Goal: Information Seeking & Learning: Learn about a topic

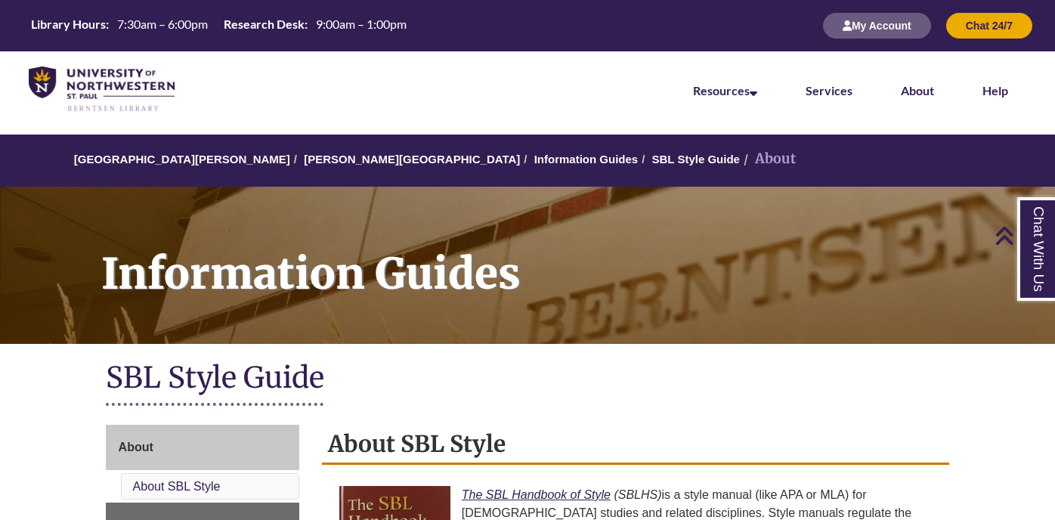
scroll to position [530, 0]
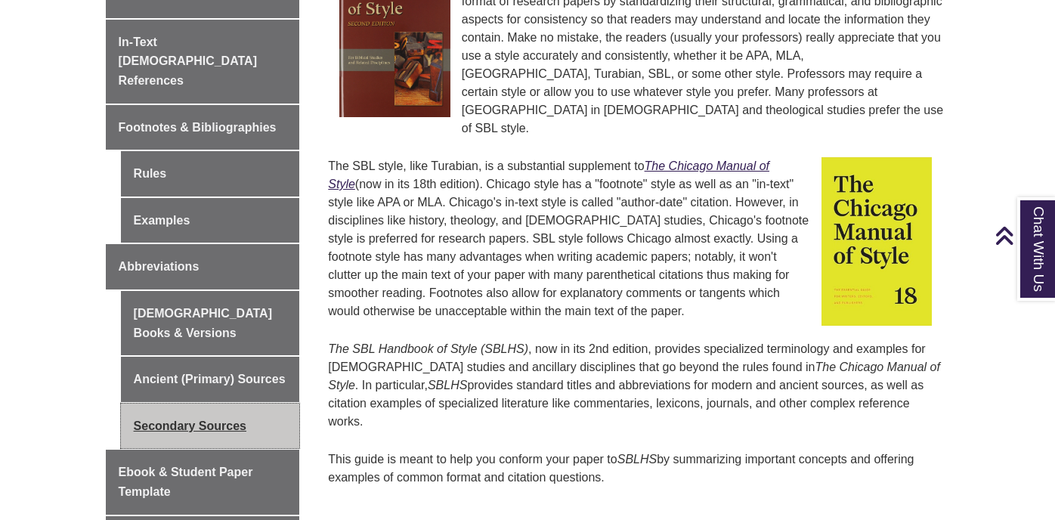
click at [160, 403] on link "Secondary Sources" at bounding box center [210, 425] width 179 height 45
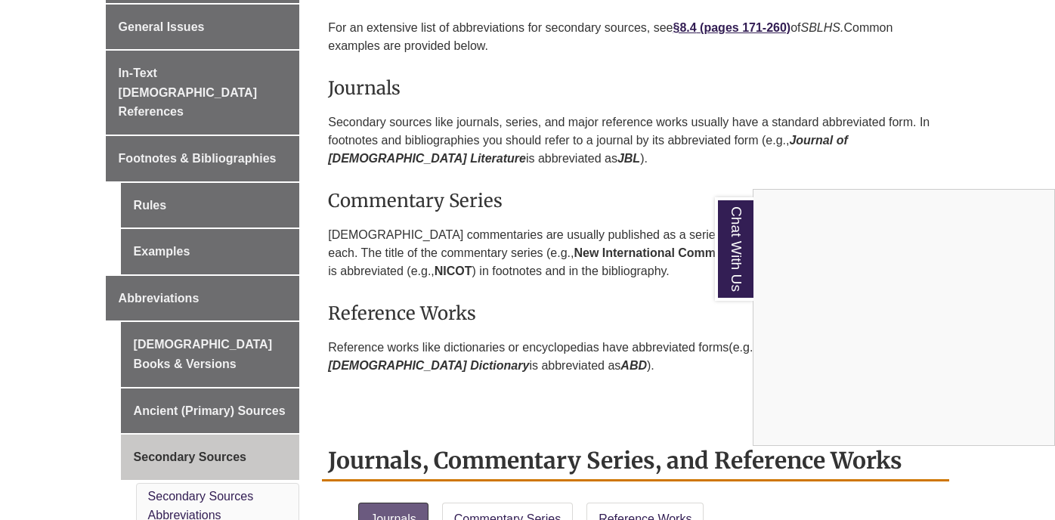
scroll to position [465, 0]
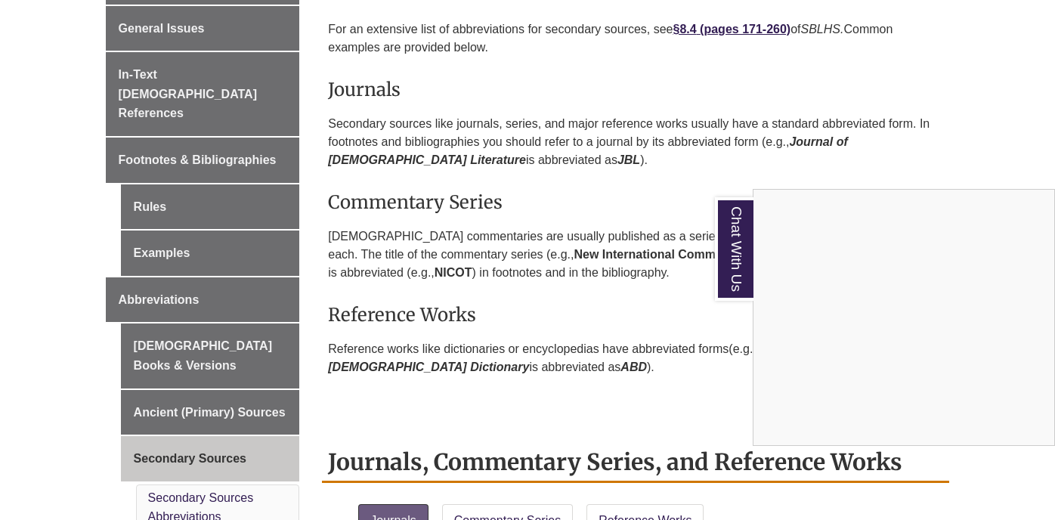
click at [141, 147] on div "Chat With Us" at bounding box center [527, 260] width 1055 height 520
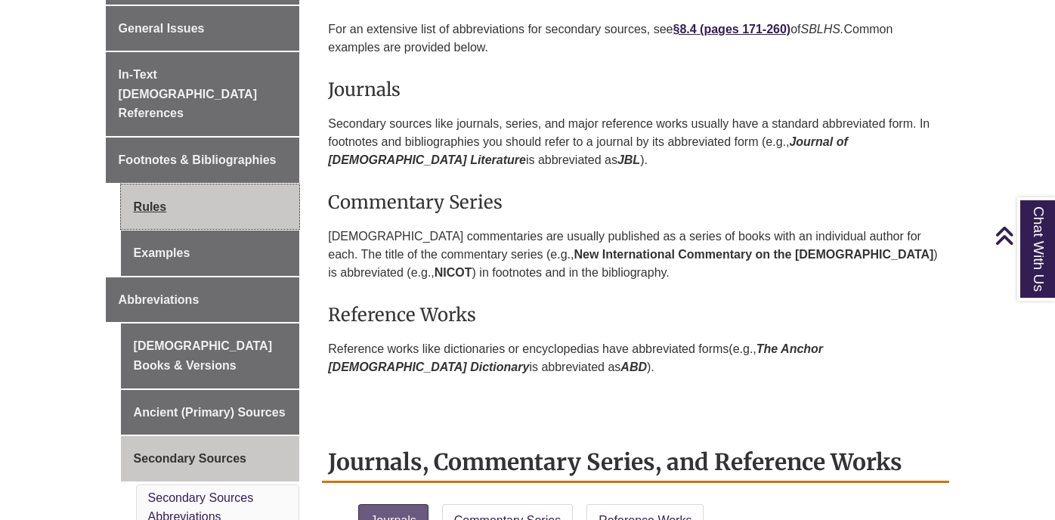
click at [143, 184] on link "Rules" at bounding box center [210, 206] width 179 height 45
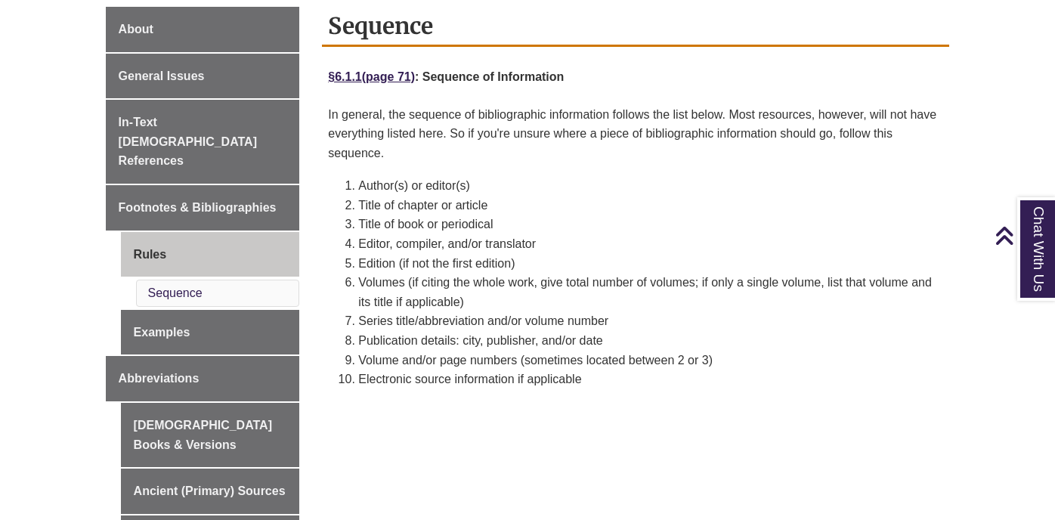
scroll to position [439, 0]
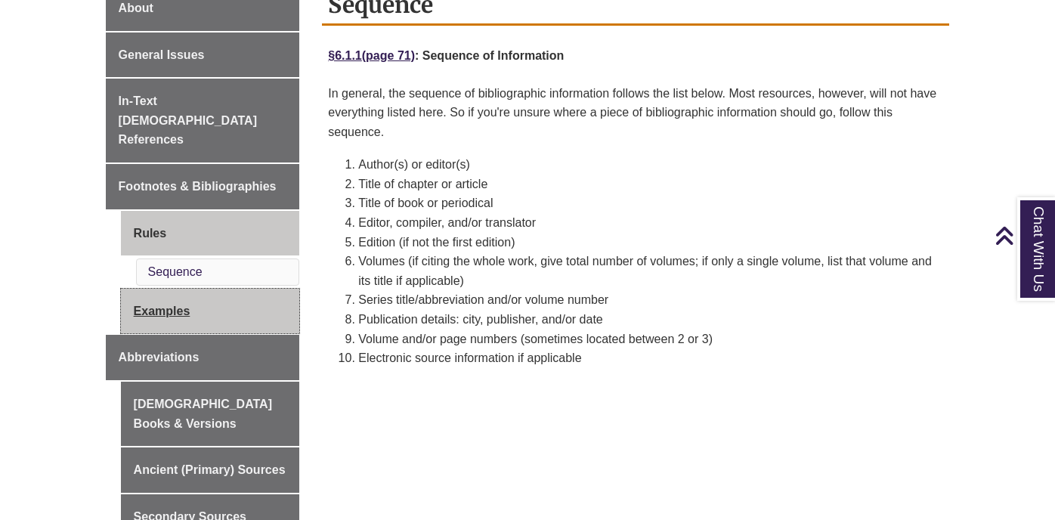
click at [151, 289] on link "Examples" at bounding box center [210, 311] width 179 height 45
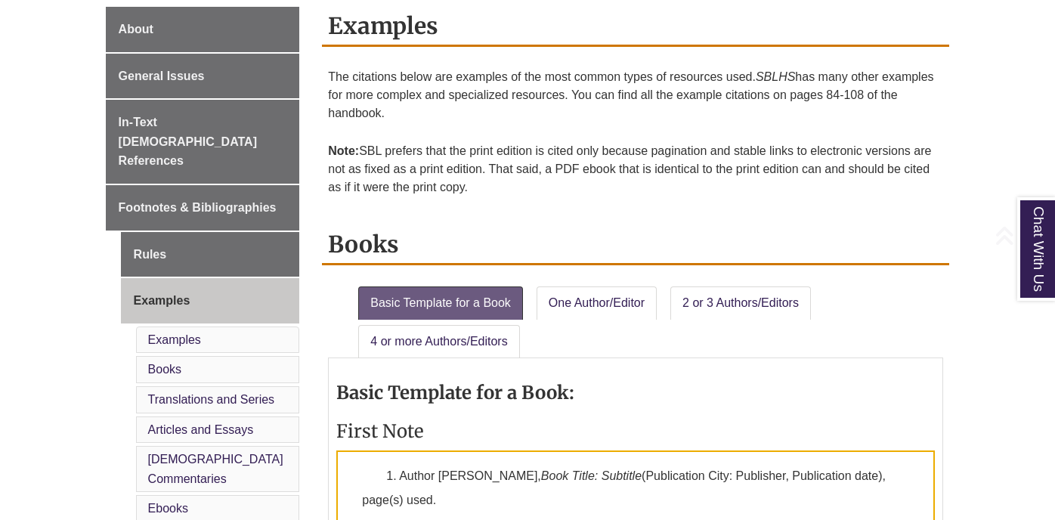
scroll to position [435, 0]
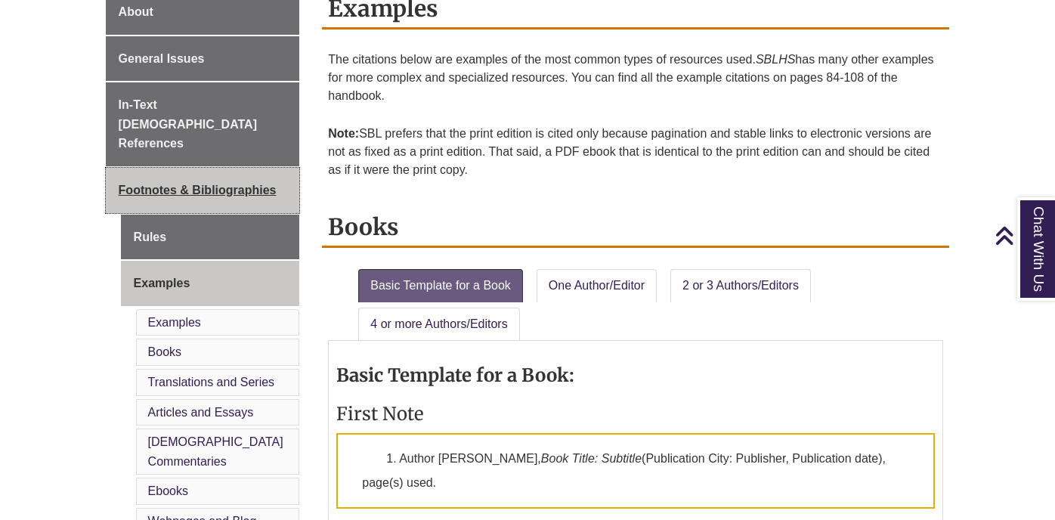
click at [242, 184] on span "Footnotes & Bibliographies" at bounding box center [198, 190] width 158 height 13
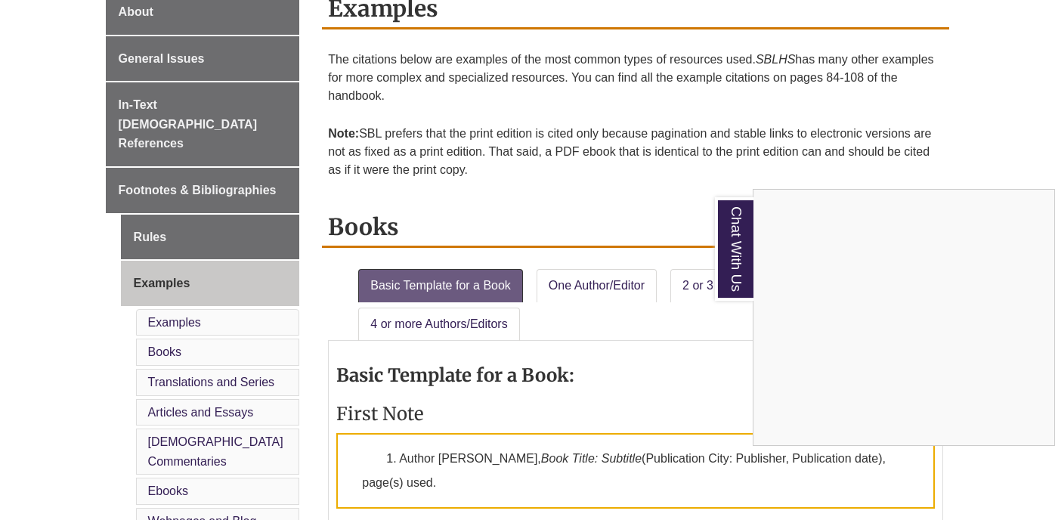
click at [151, 188] on div "Chat With Us" at bounding box center [527, 260] width 1055 height 520
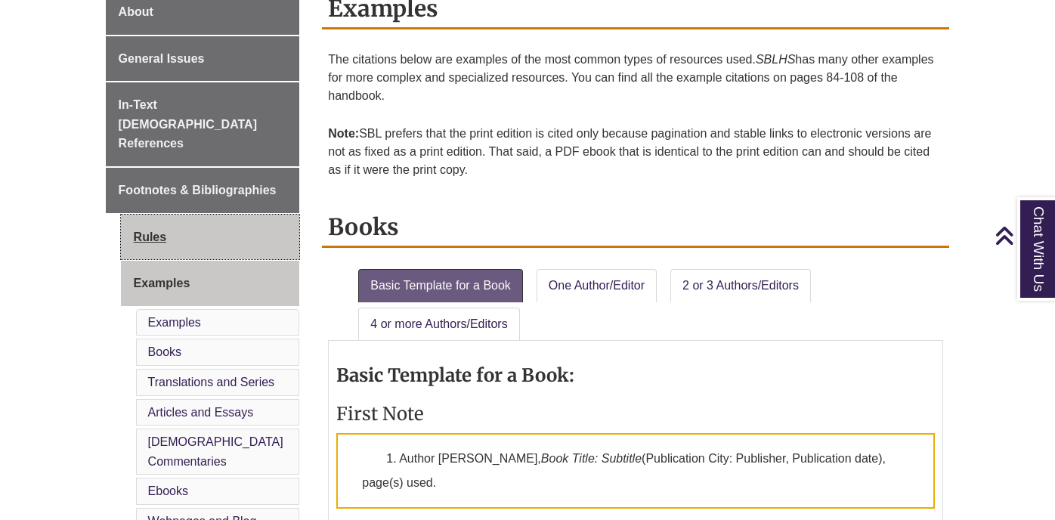
click at [151, 215] on link "Rules" at bounding box center [210, 237] width 179 height 45
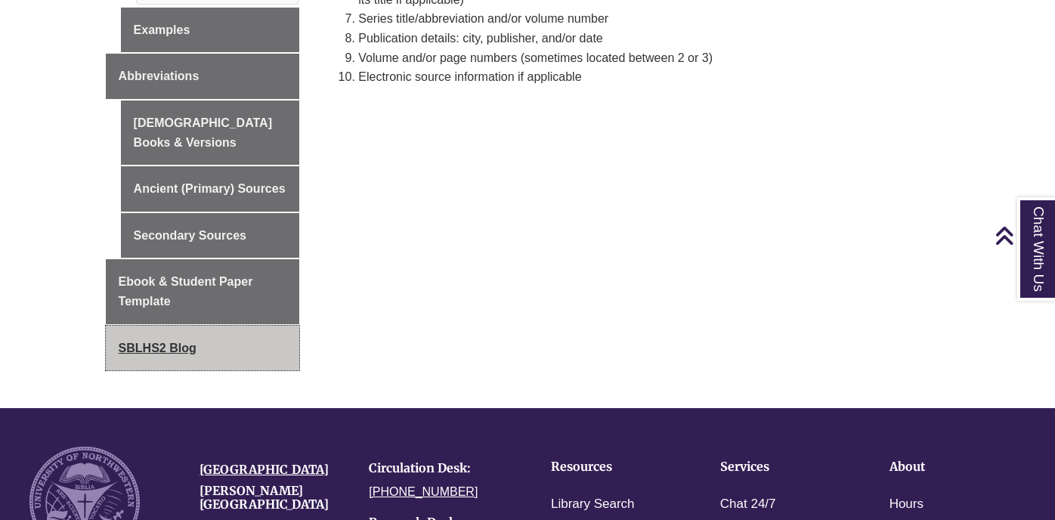
scroll to position [716, 0]
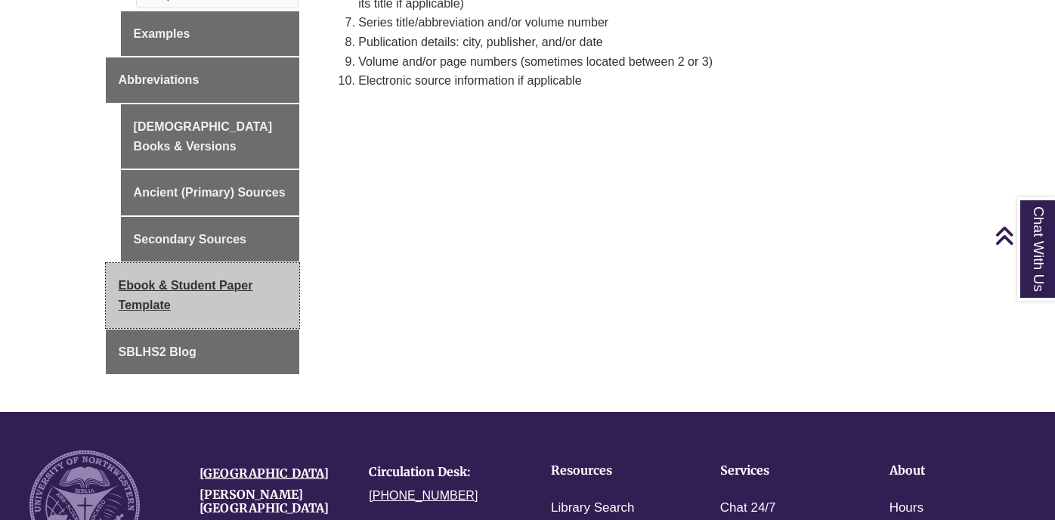
click at [187, 263] on link "Ebook & Student Paper Template" at bounding box center [203, 295] width 194 height 64
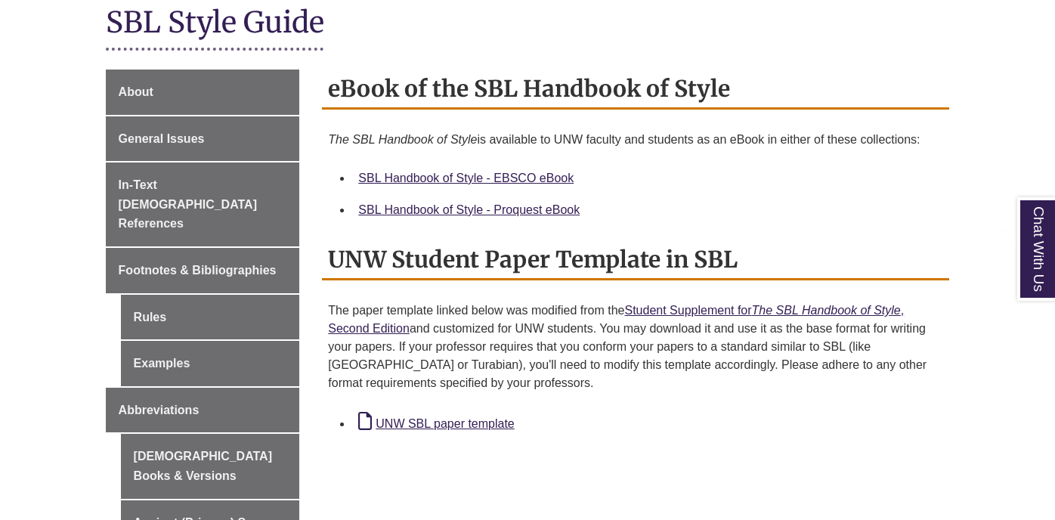
scroll to position [366, 0]
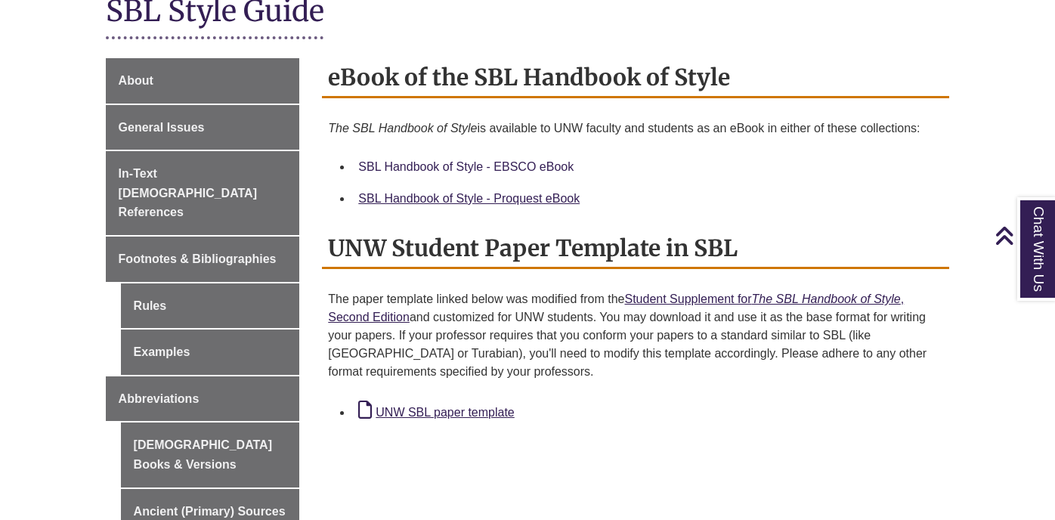
click at [456, 165] on link "SBL Handbook of Style - EBSCO eBook" at bounding box center [465, 166] width 215 height 13
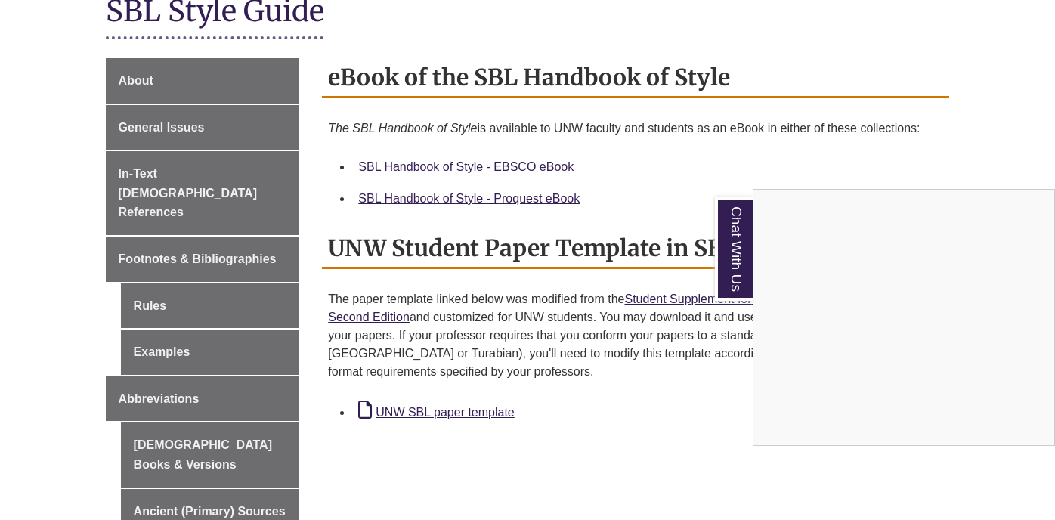
click at [719, 147] on div "Chat With Us" at bounding box center [527, 260] width 1055 height 520
